Goal: Information Seeking & Learning: Learn about a topic

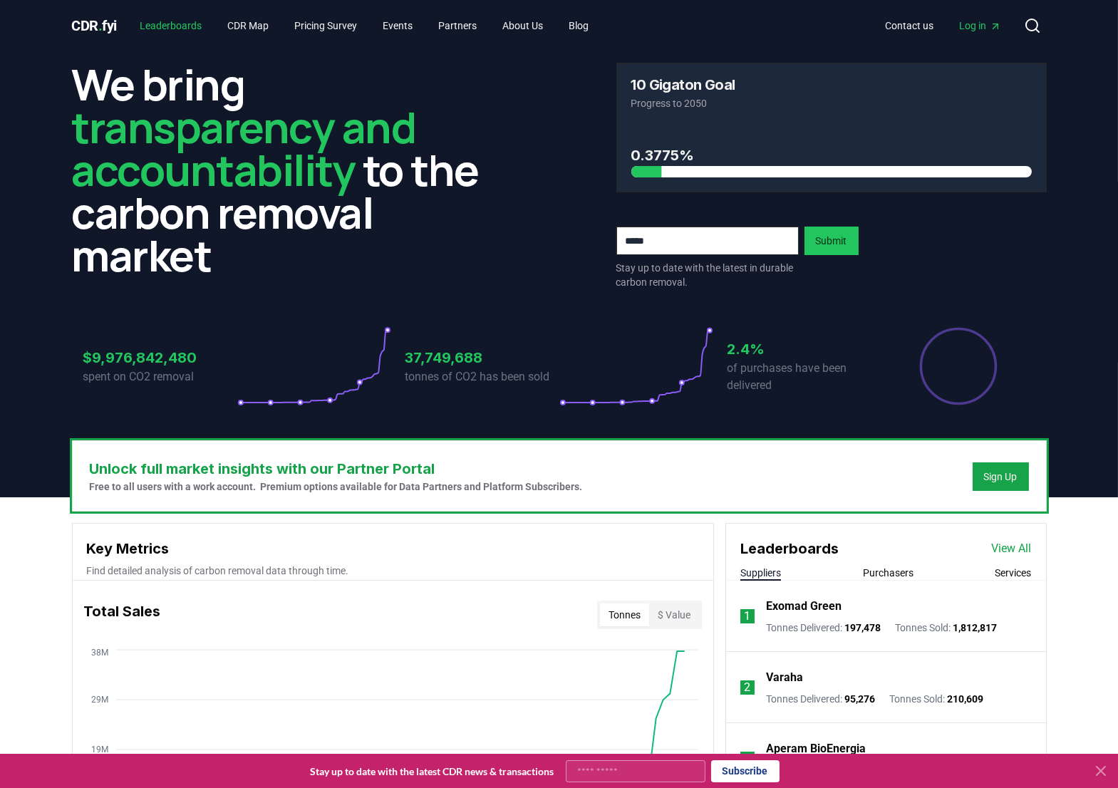
click at [185, 26] on link "Leaderboards" at bounding box center [170, 26] width 85 height 26
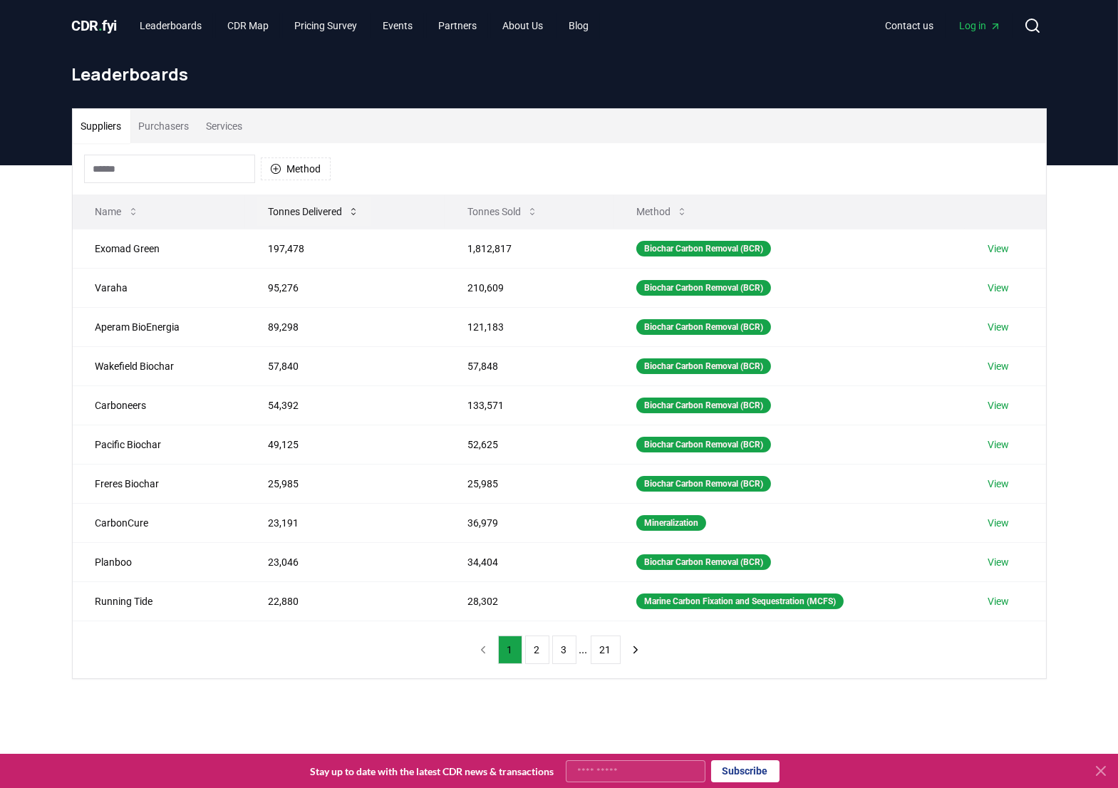
click at [351, 209] on icon at bounding box center [353, 211] width 11 height 11
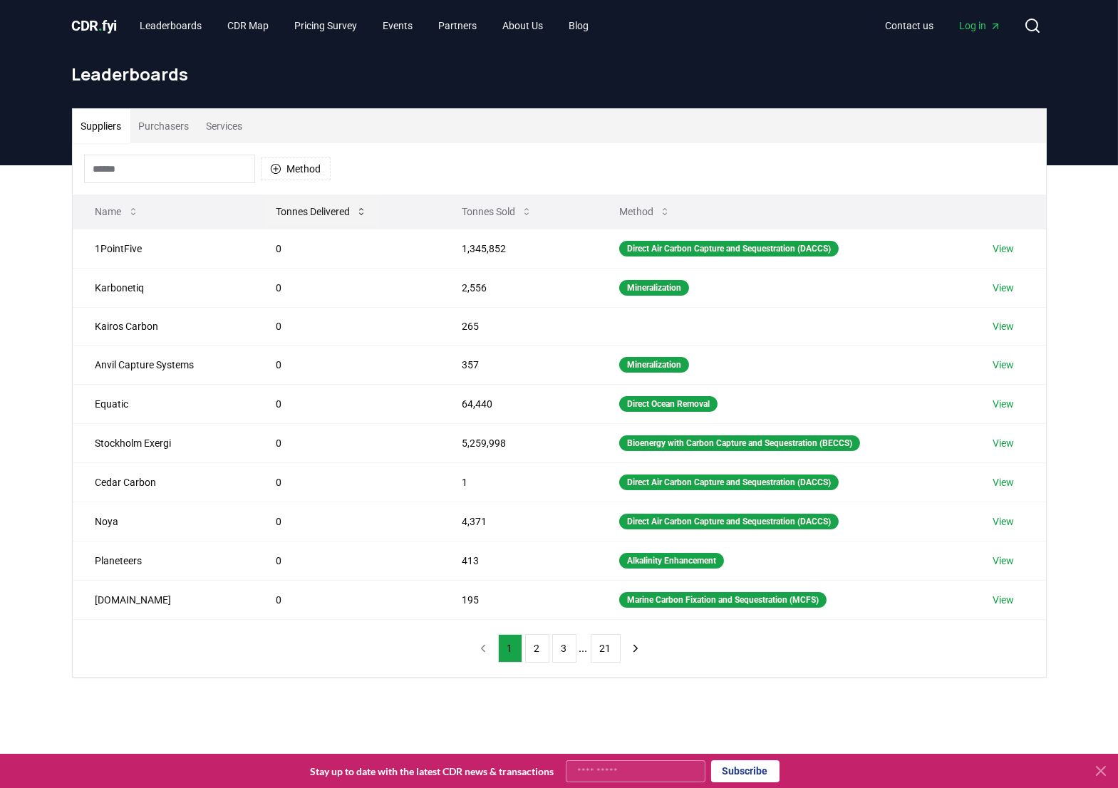
click at [355, 208] on button "Tonnes Delivered" at bounding box center [321, 211] width 114 height 28
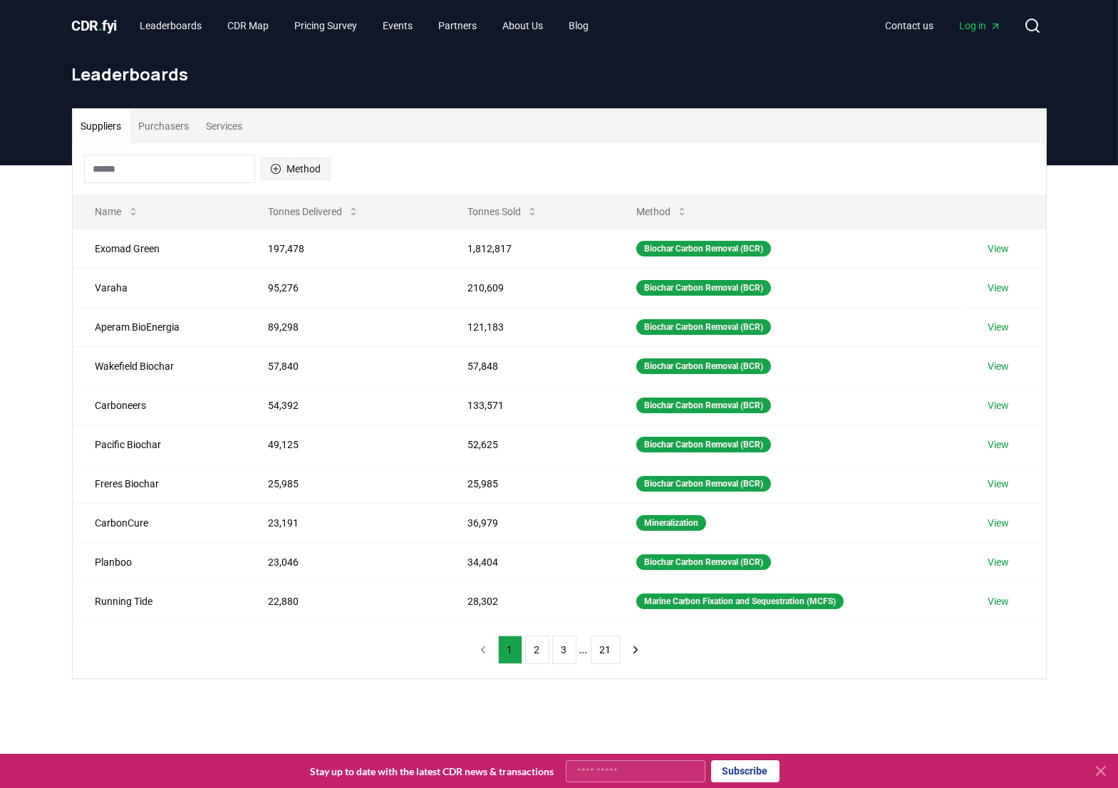
click at [294, 173] on button "Method" at bounding box center [296, 168] width 70 height 23
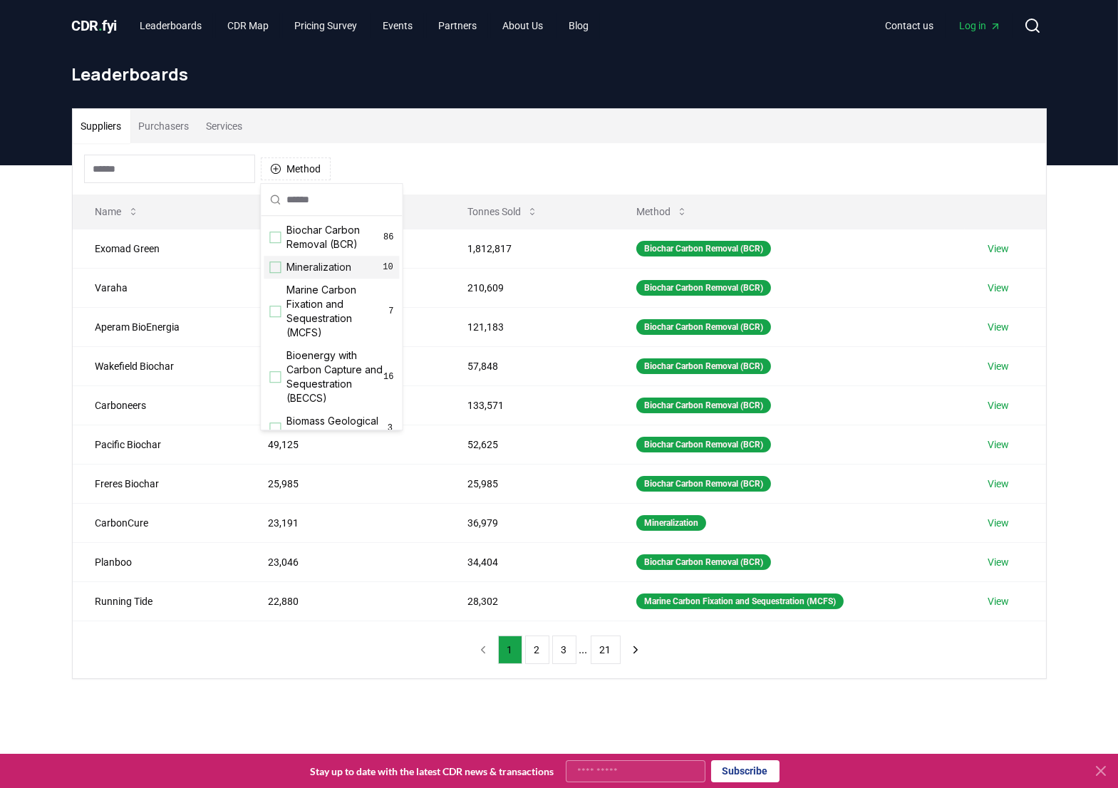
click at [279, 269] on div "Suggestions" at bounding box center [274, 266] width 11 height 11
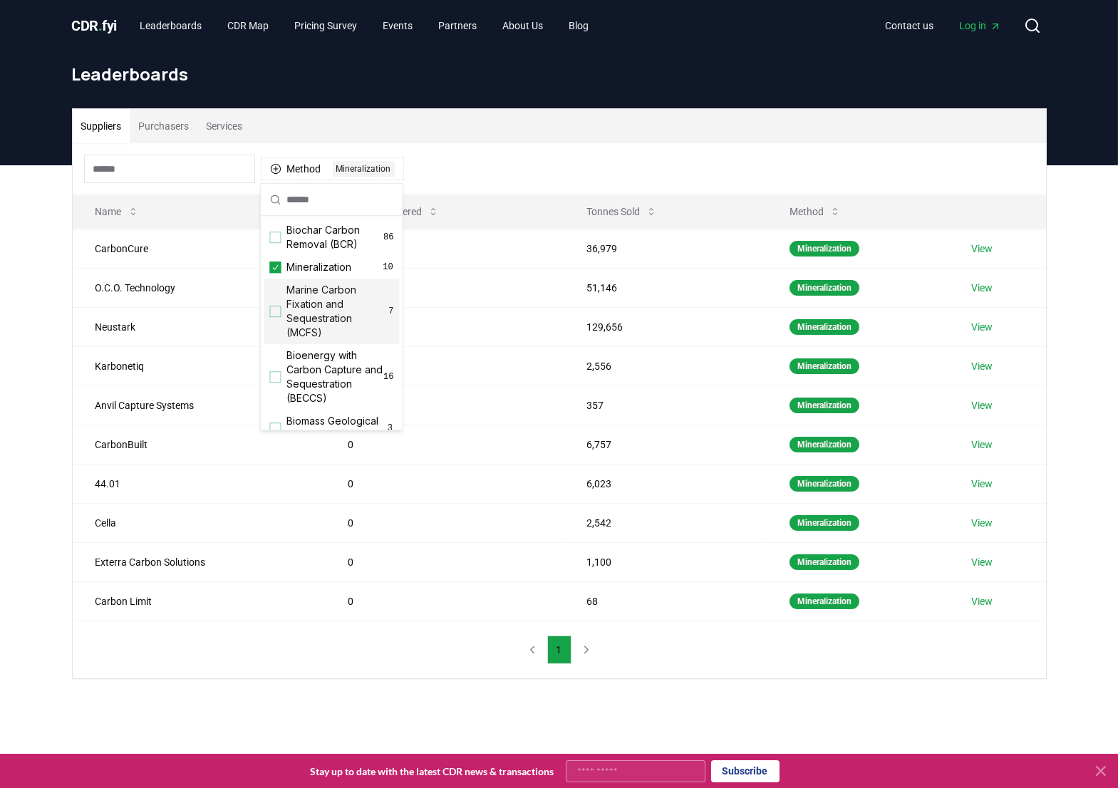
click at [275, 311] on div "Suggestions" at bounding box center [274, 311] width 11 height 11
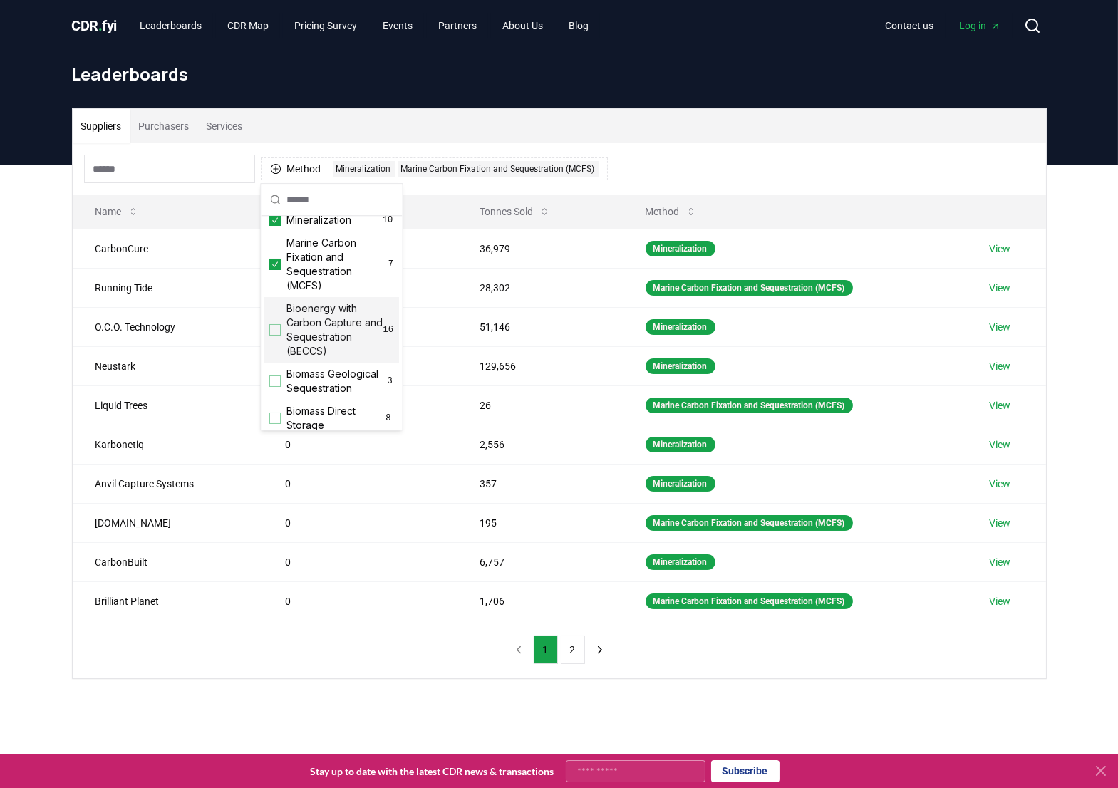
click at [276, 328] on div "Suggestions" at bounding box center [274, 329] width 11 height 11
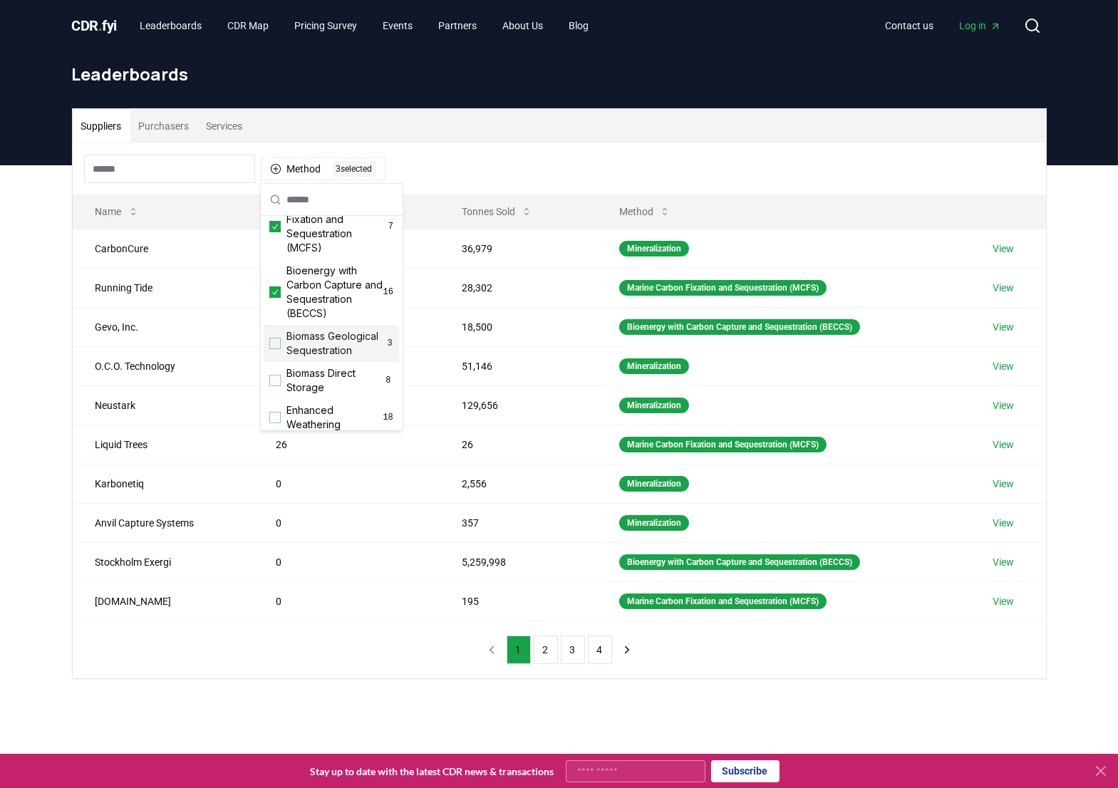
scroll to position [129, 0]
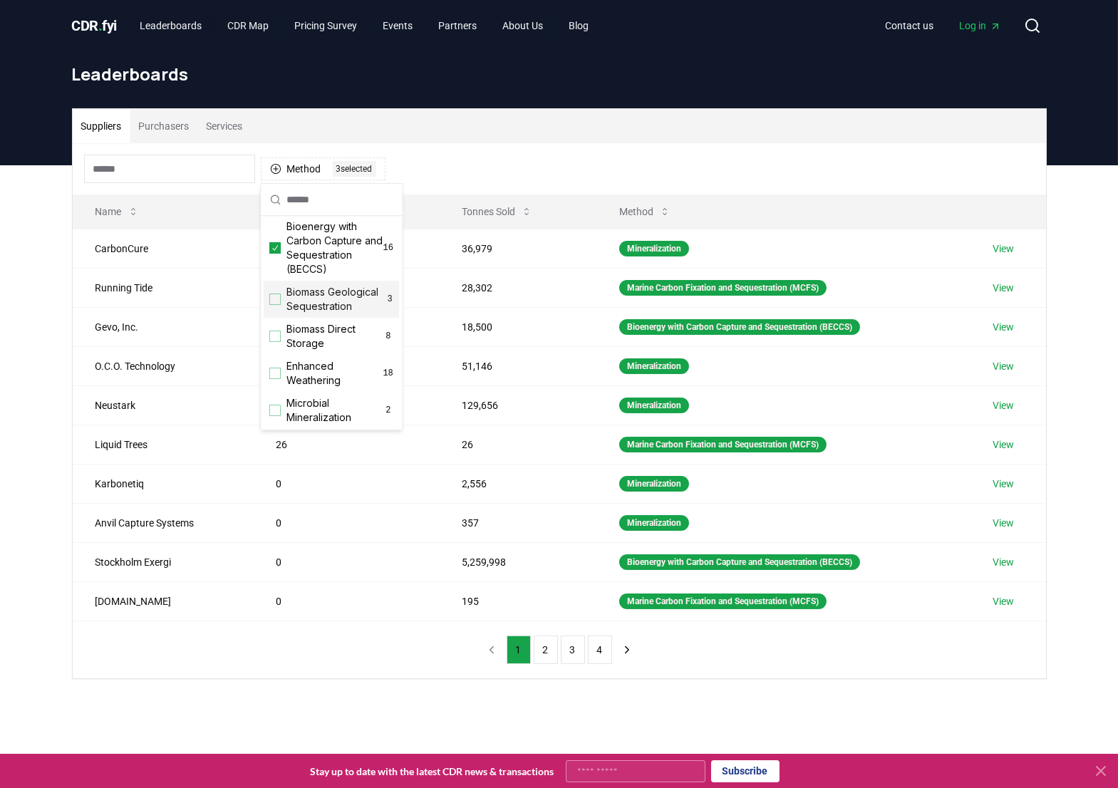
click at [276, 305] on div "Biomass Geological Sequestration 3" at bounding box center [331, 299] width 135 height 37
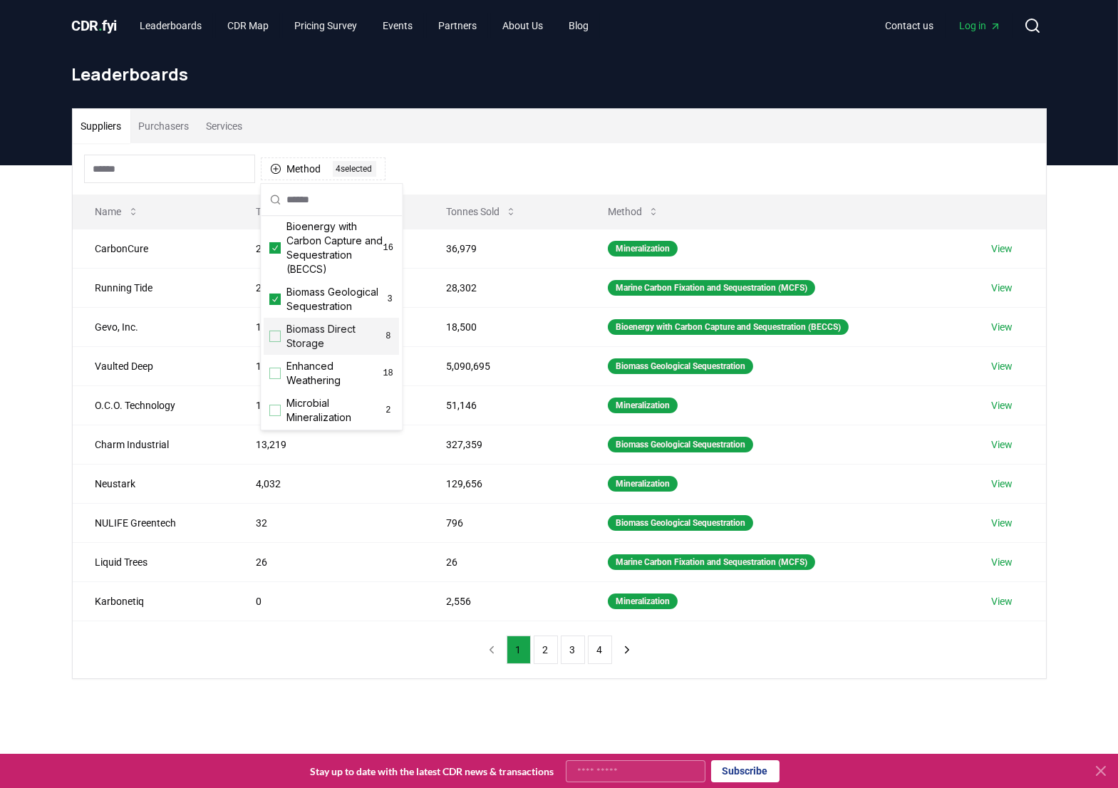
click at [276, 331] on div "Suggestions" at bounding box center [274, 336] width 11 height 11
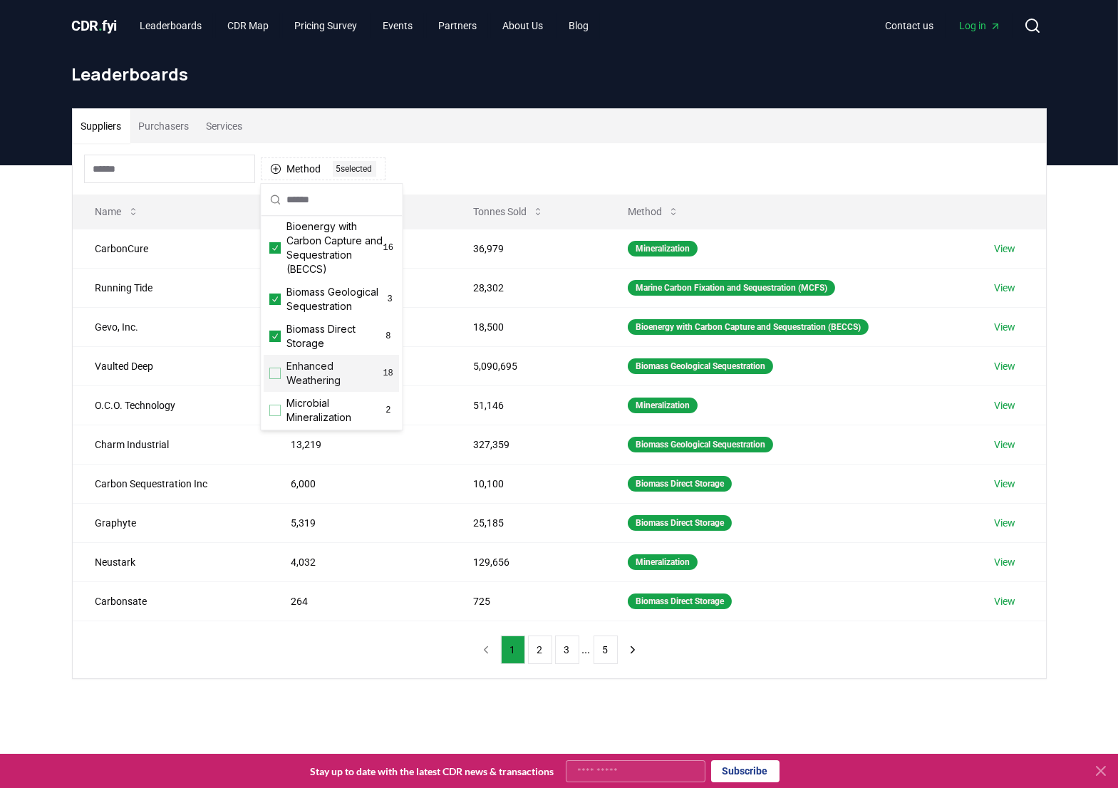
click at [276, 370] on div "Suggestions" at bounding box center [274, 373] width 11 height 11
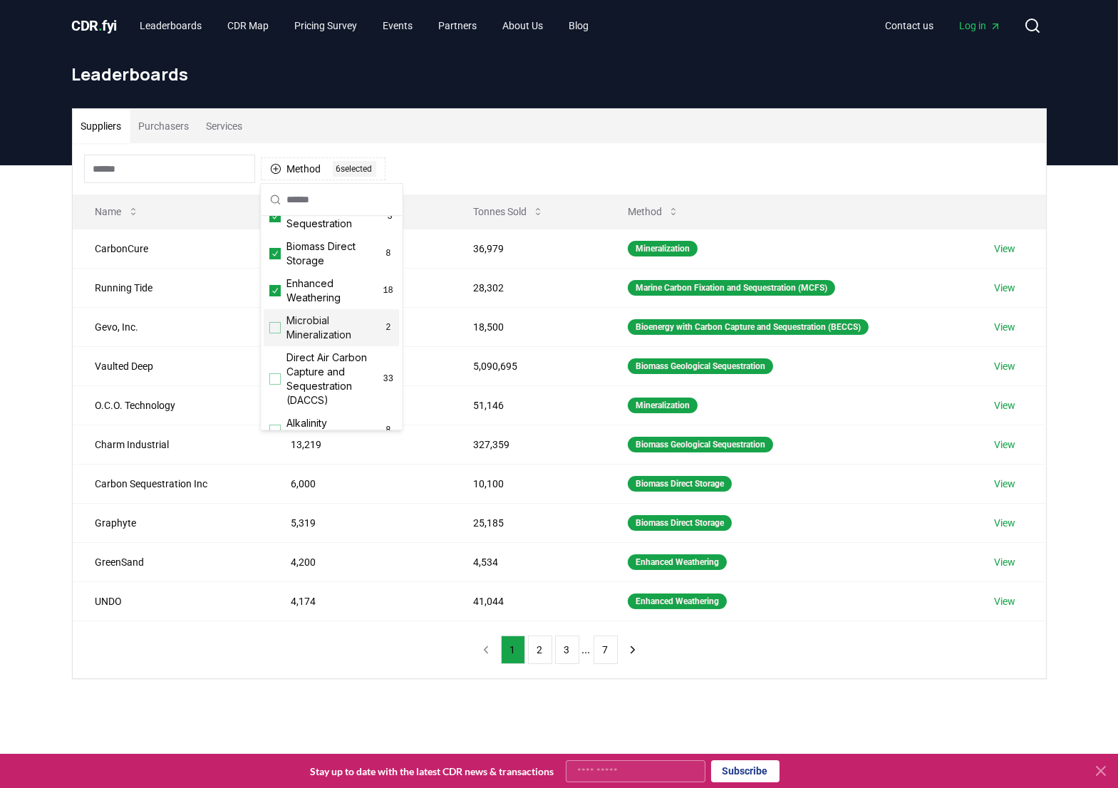
click at [279, 328] on div "Suggestions" at bounding box center [274, 327] width 11 height 11
click at [276, 327] on div "Suggestions" at bounding box center [274, 329] width 11 height 11
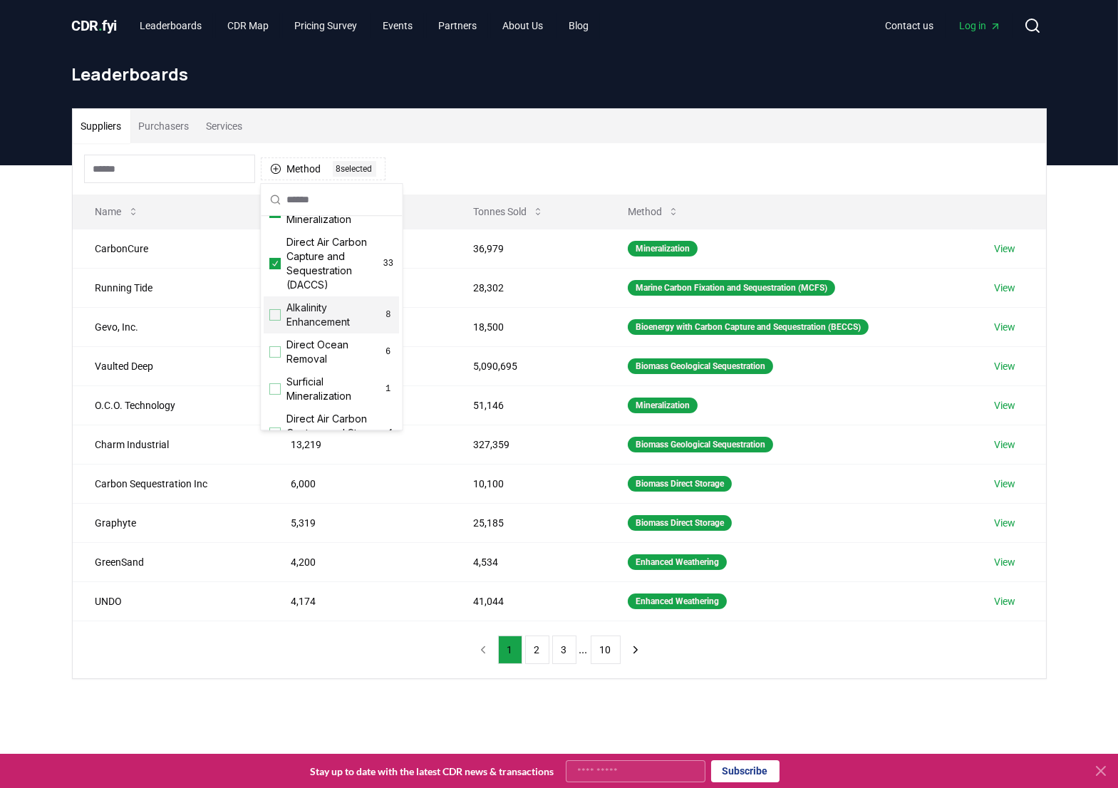
click at [276, 316] on div "Suggestions" at bounding box center [274, 314] width 11 height 11
click at [276, 351] on div "Suggestions" at bounding box center [274, 351] width 11 height 11
click at [277, 383] on div "Suggestions" at bounding box center [274, 388] width 11 height 11
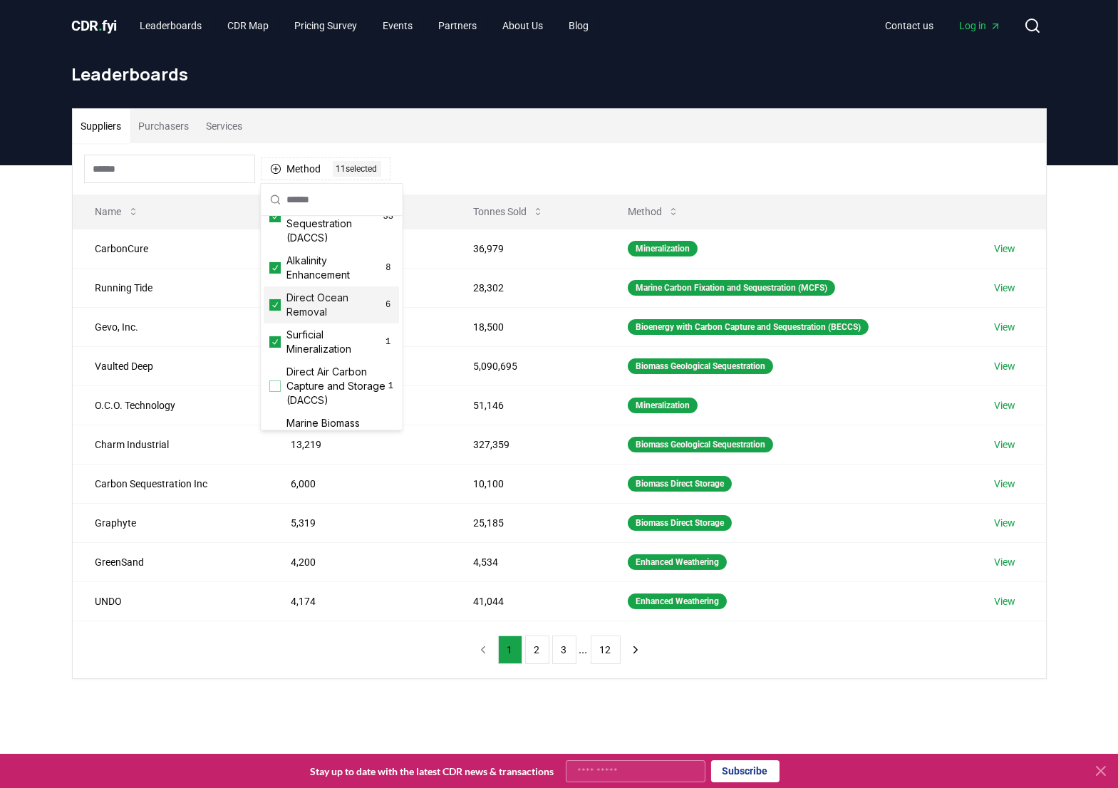
scroll to position [473, 0]
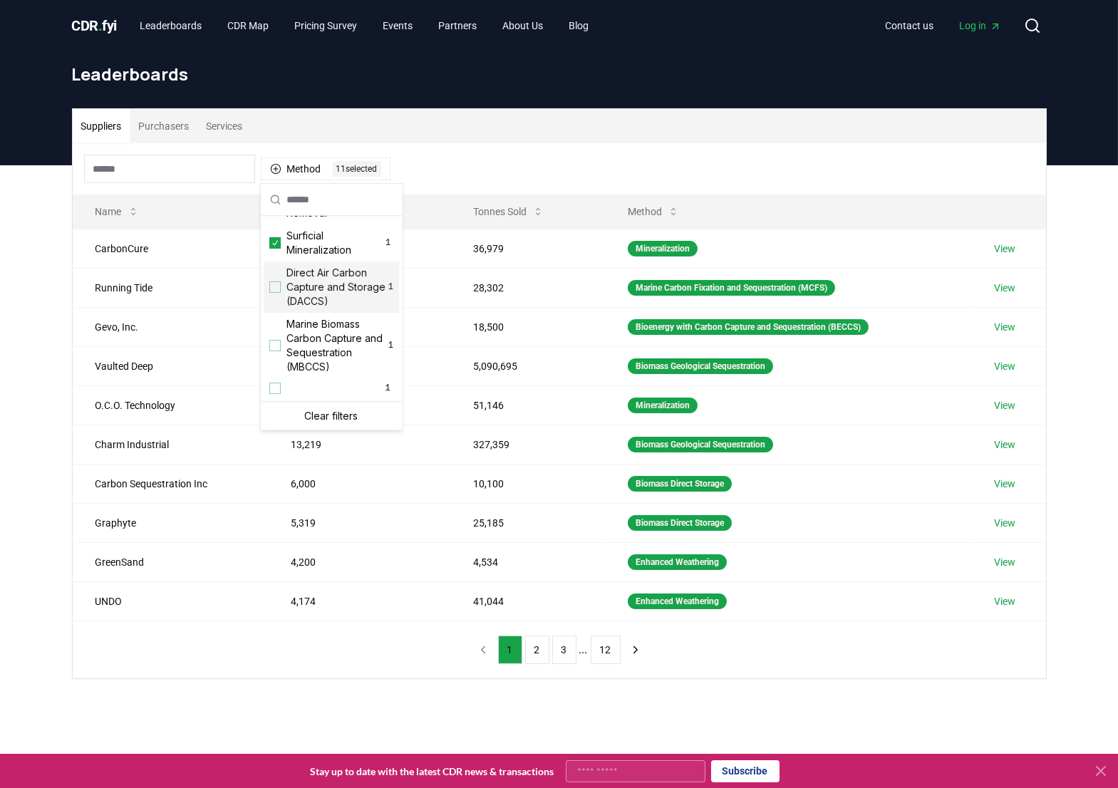
click at [279, 284] on div "Suggestions" at bounding box center [274, 286] width 11 height 11
click at [274, 340] on div "Suggestions" at bounding box center [274, 345] width 11 height 11
click at [275, 388] on div "Suggestions" at bounding box center [274, 388] width 11 height 11
click at [452, 175] on div "Method 14 14 selected" at bounding box center [559, 168] width 973 height 51
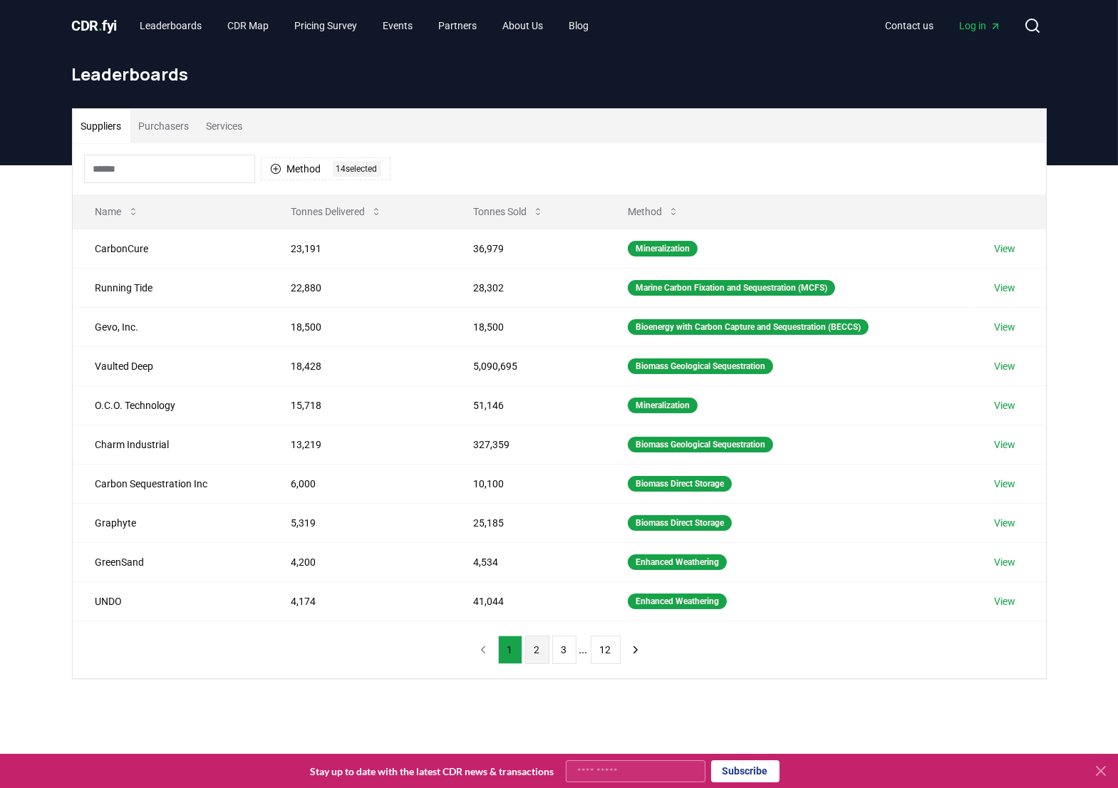
click at [537, 645] on button "2" at bounding box center [537, 649] width 24 height 28
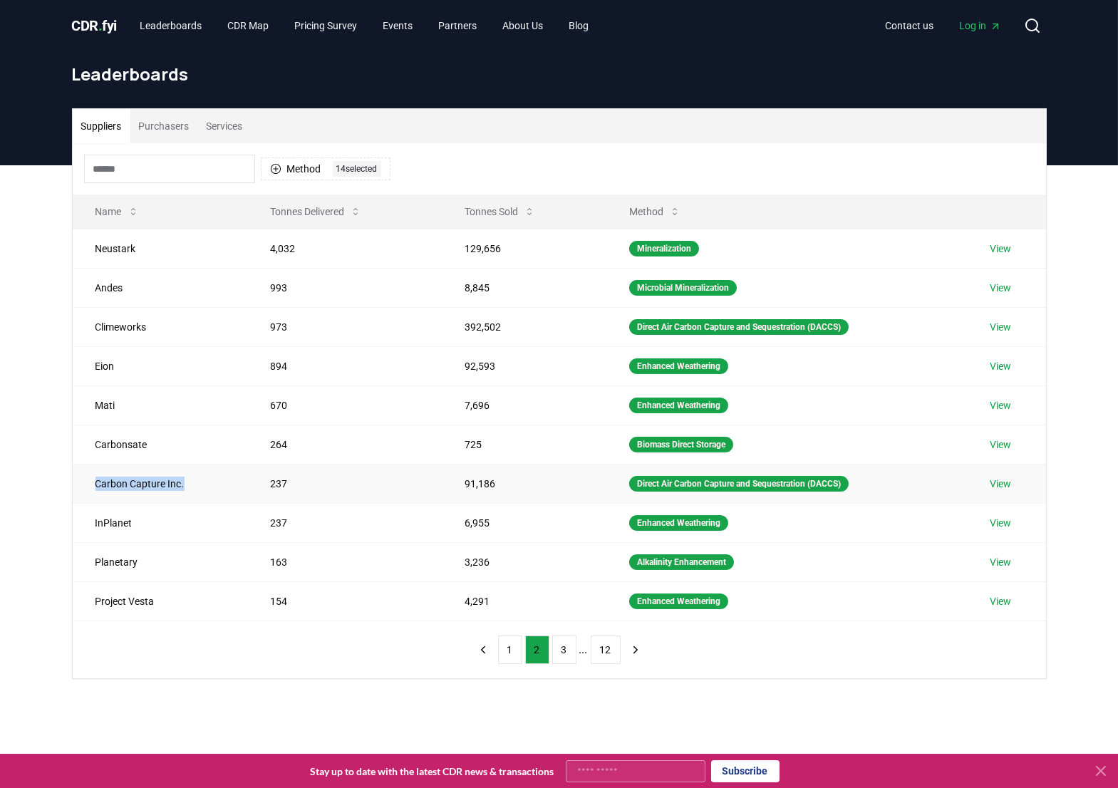
drag, startPoint x: 206, startPoint y: 487, endPoint x: 98, endPoint y: 489, distance: 108.3
click at [98, 489] on td "Carbon Capture Inc." at bounding box center [160, 483] width 175 height 39
click at [999, 486] on link "View" at bounding box center [1000, 484] width 21 height 14
click at [566, 656] on button "3" at bounding box center [564, 649] width 24 height 28
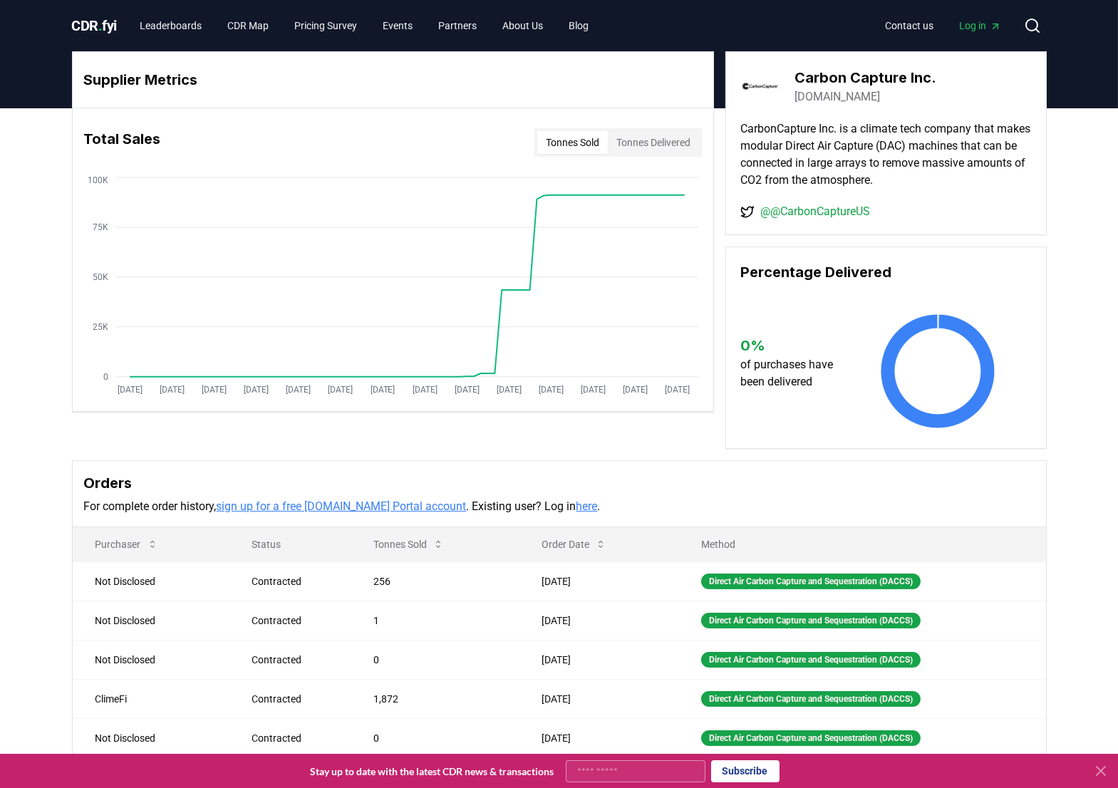
click at [794, 216] on link "@@CarbonCaptureUS" at bounding box center [815, 211] width 110 height 17
